Goal: Information Seeking & Learning: Learn about a topic

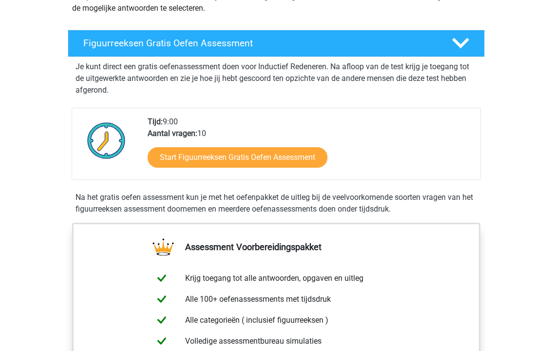
scroll to position [157, 0]
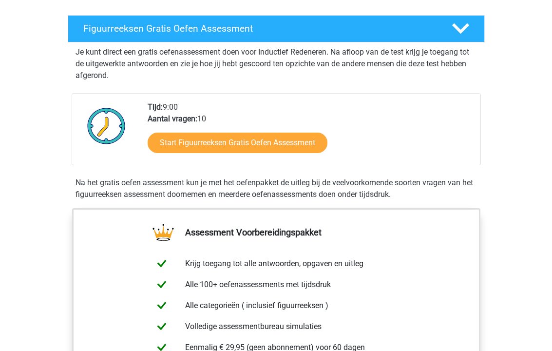
click at [306, 140] on link "Start Figuurreeksen Gratis Oefen Assessment" at bounding box center [238, 143] width 180 height 20
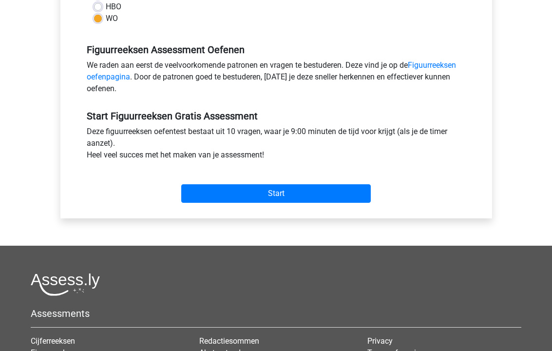
scroll to position [296, 0]
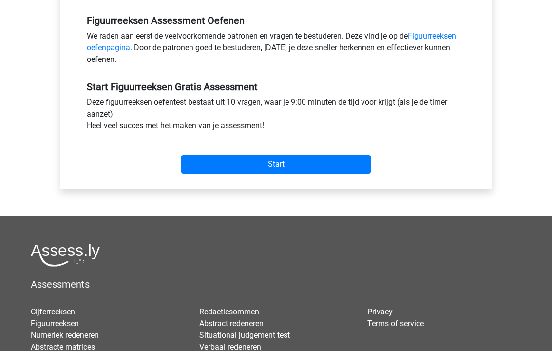
click at [339, 172] on input "Start" at bounding box center [276, 165] width 190 height 19
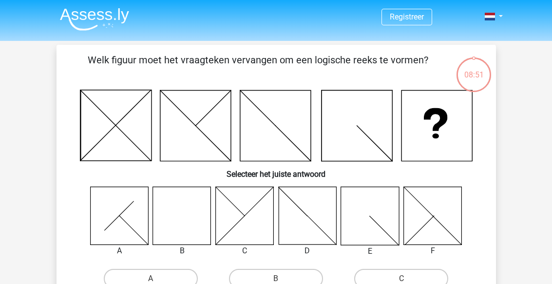
click at [181, 221] on icon at bounding box center [182, 216] width 58 height 58
click at [302, 273] on label "B" at bounding box center [276, 279] width 94 height 20
click at [282, 279] on input "B" at bounding box center [279, 282] width 6 height 6
radio input "true"
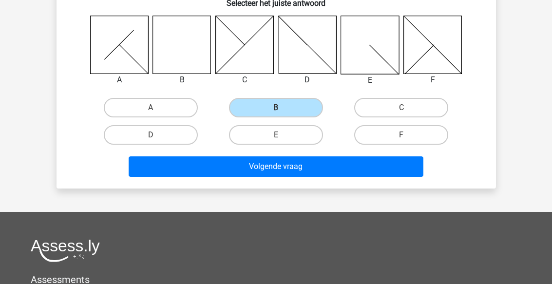
scroll to position [189, 0]
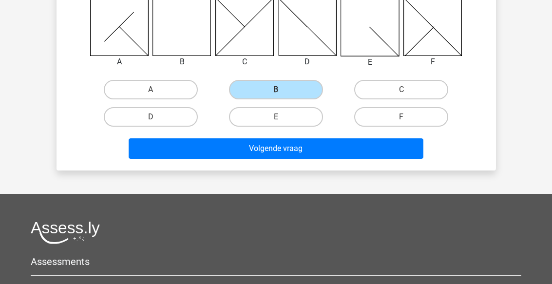
click at [386, 157] on button "Volgende vraag" at bounding box center [276, 148] width 295 height 20
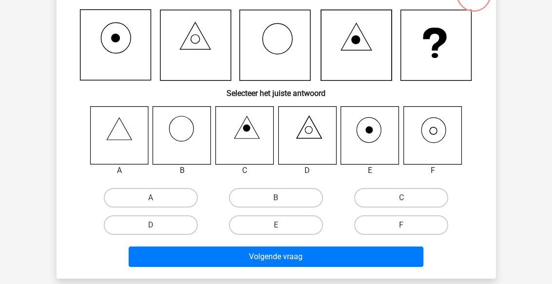
scroll to position [45, 0]
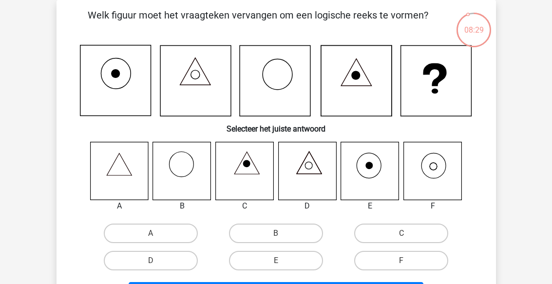
click at [414, 263] on label "F" at bounding box center [401, 261] width 94 height 20
click at [408, 263] on input "F" at bounding box center [405, 264] width 6 height 6
radio input "true"
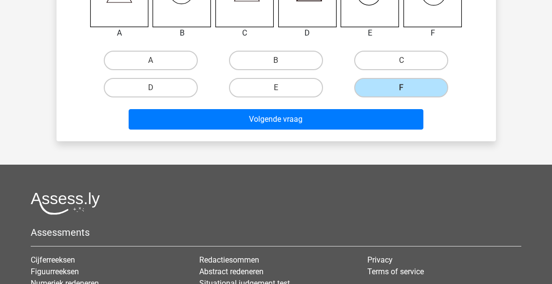
click at [376, 123] on button "Volgende vraag" at bounding box center [276, 119] width 295 height 20
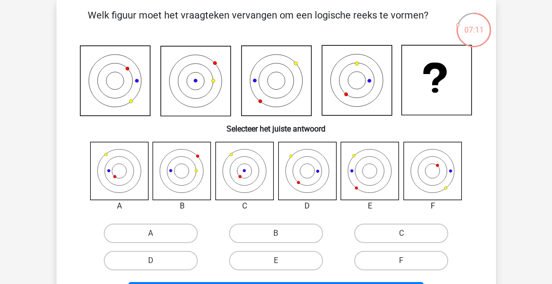
click at [296, 263] on label "E" at bounding box center [276, 261] width 94 height 20
click at [282, 263] on input "E" at bounding box center [279, 264] width 6 height 6
radio input "true"
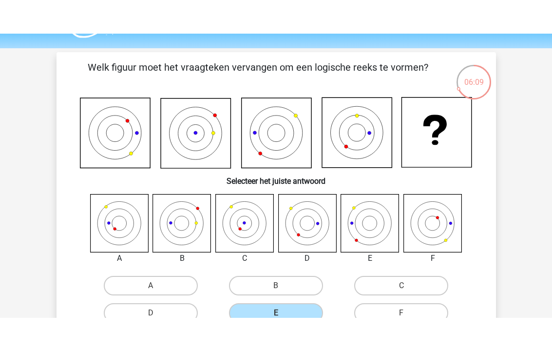
scroll to position [0, 0]
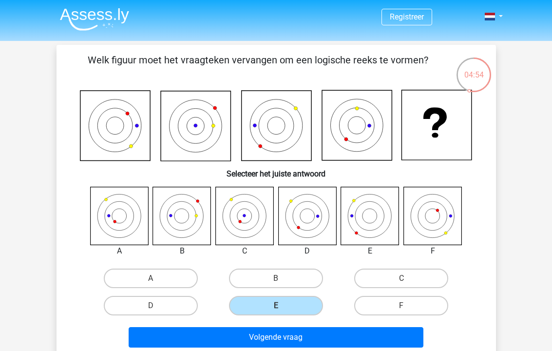
click at [426, 282] on label "C" at bounding box center [401, 279] width 94 height 20
click at [408, 282] on input "C" at bounding box center [405, 281] width 6 height 6
radio input "true"
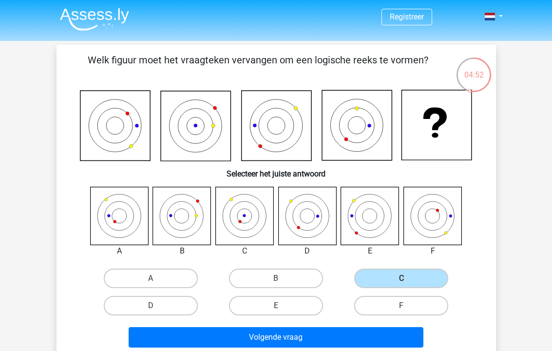
click at [361, 284] on button "Volgende vraag" at bounding box center [276, 337] width 295 height 20
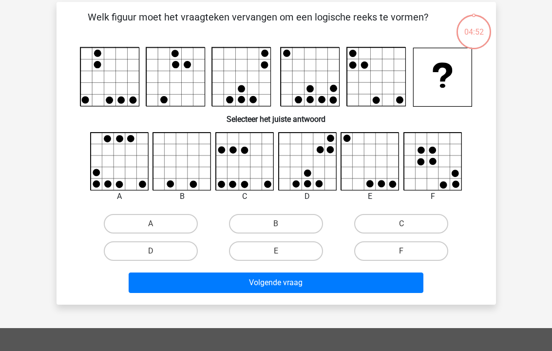
scroll to position [45, 0]
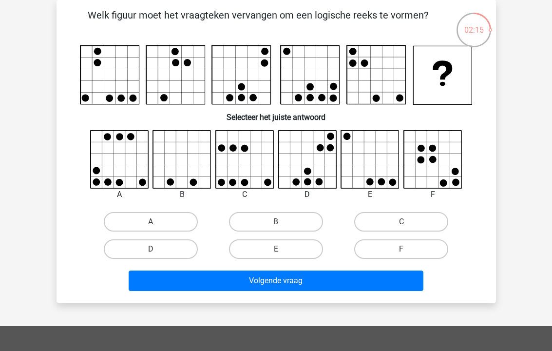
click at [297, 284] on button "Volgende vraag" at bounding box center [276, 281] width 295 height 20
click at [170, 220] on label "A" at bounding box center [151, 222] width 94 height 20
click at [157, 222] on input "A" at bounding box center [154, 225] width 6 height 6
radio input "true"
click at [268, 284] on button "Volgende vraag" at bounding box center [276, 281] width 295 height 20
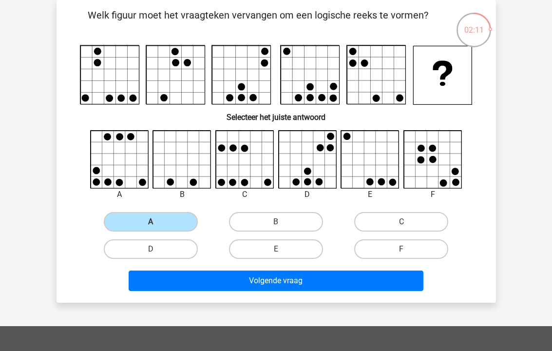
click at [268, 284] on button "Volgende vraag" at bounding box center [276, 281] width 295 height 20
click at [287, 282] on button "Volgende vraag" at bounding box center [276, 281] width 295 height 20
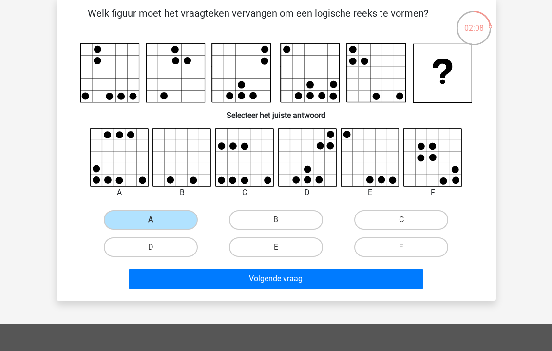
click at [227, 284] on button "Volgende vraag" at bounding box center [276, 279] width 295 height 20
click at [144, 219] on label "A" at bounding box center [151, 220] width 94 height 20
click at [151, 220] on input "A" at bounding box center [154, 223] width 6 height 6
click at [231, 284] on button "Volgende vraag" at bounding box center [276, 279] width 295 height 20
click at [274, 217] on label "B" at bounding box center [276, 220] width 94 height 20
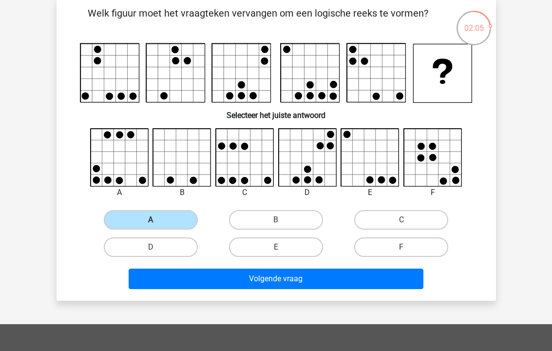
click at [276, 220] on input "B" at bounding box center [279, 223] width 6 height 6
radio input "true"
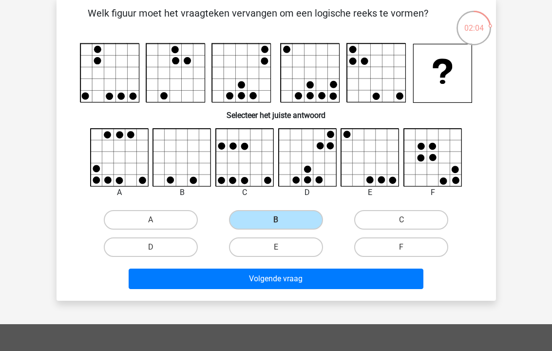
click at [269, 223] on label "B" at bounding box center [276, 220] width 94 height 20
click at [276, 223] on input "B" at bounding box center [279, 223] width 6 height 6
click at [261, 281] on button "Volgende vraag" at bounding box center [276, 279] width 295 height 20
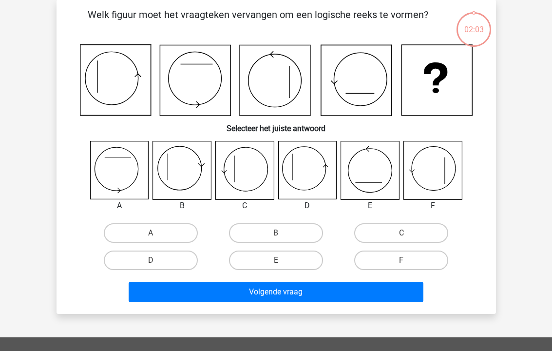
scroll to position [45, 0]
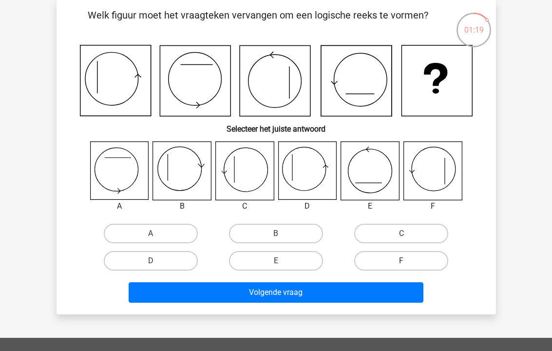
click at [404, 238] on input "C" at bounding box center [405, 237] width 6 height 6
radio input "true"
click at [357, 284] on button "Volgende vraag" at bounding box center [276, 292] width 295 height 20
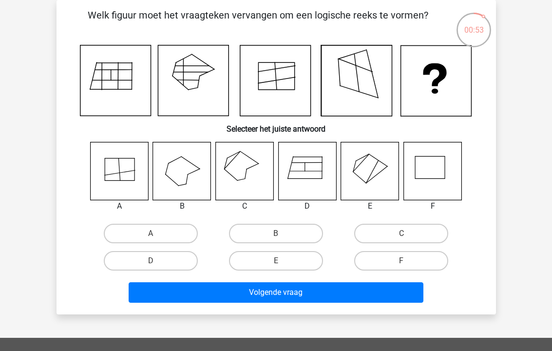
click at [243, 176] on icon at bounding box center [244, 171] width 58 height 58
click at [402, 232] on label "C" at bounding box center [401, 234] width 94 height 20
click at [402, 234] on input "C" at bounding box center [405, 237] width 6 height 6
radio input "true"
click at [353, 284] on button "Volgende vraag" at bounding box center [276, 292] width 295 height 20
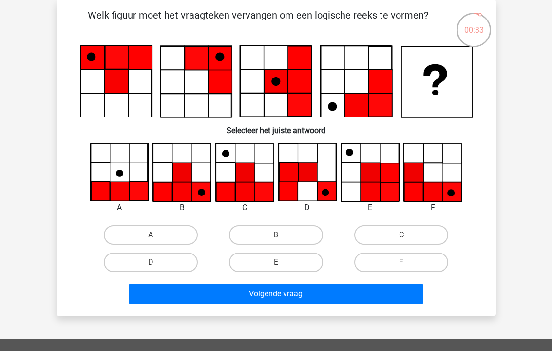
click at [279, 198] on icon at bounding box center [288, 191] width 19 height 19
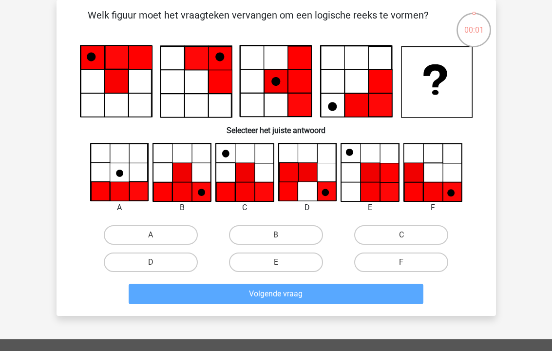
click at [281, 241] on input "B" at bounding box center [279, 238] width 6 height 6
radio input "true"
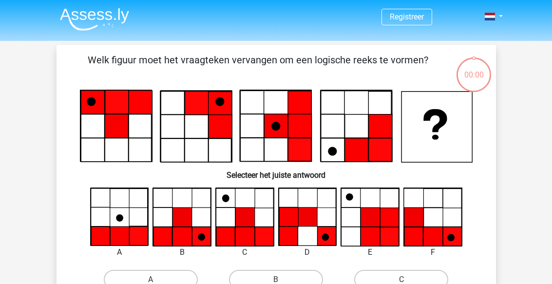
scroll to position [72, 0]
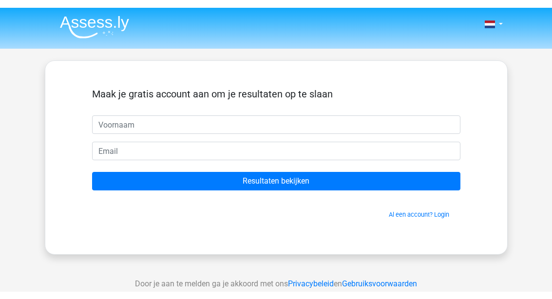
scroll to position [72, 0]
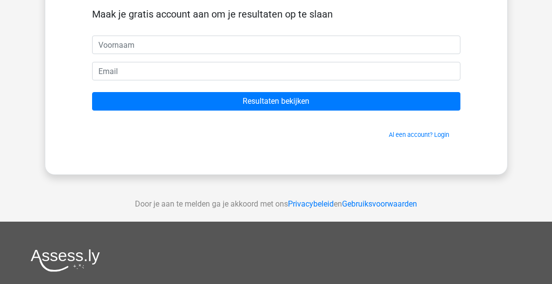
click at [291, 98] on input "Resultaten bekijken" at bounding box center [276, 101] width 369 height 19
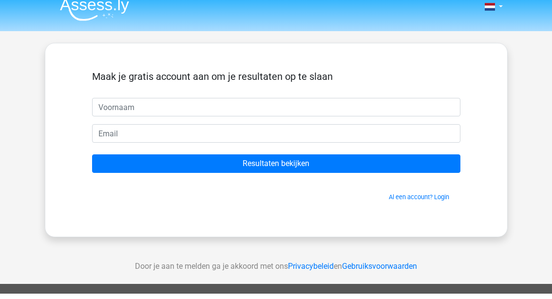
scroll to position [1, 0]
